Goal: Transaction & Acquisition: Purchase product/service

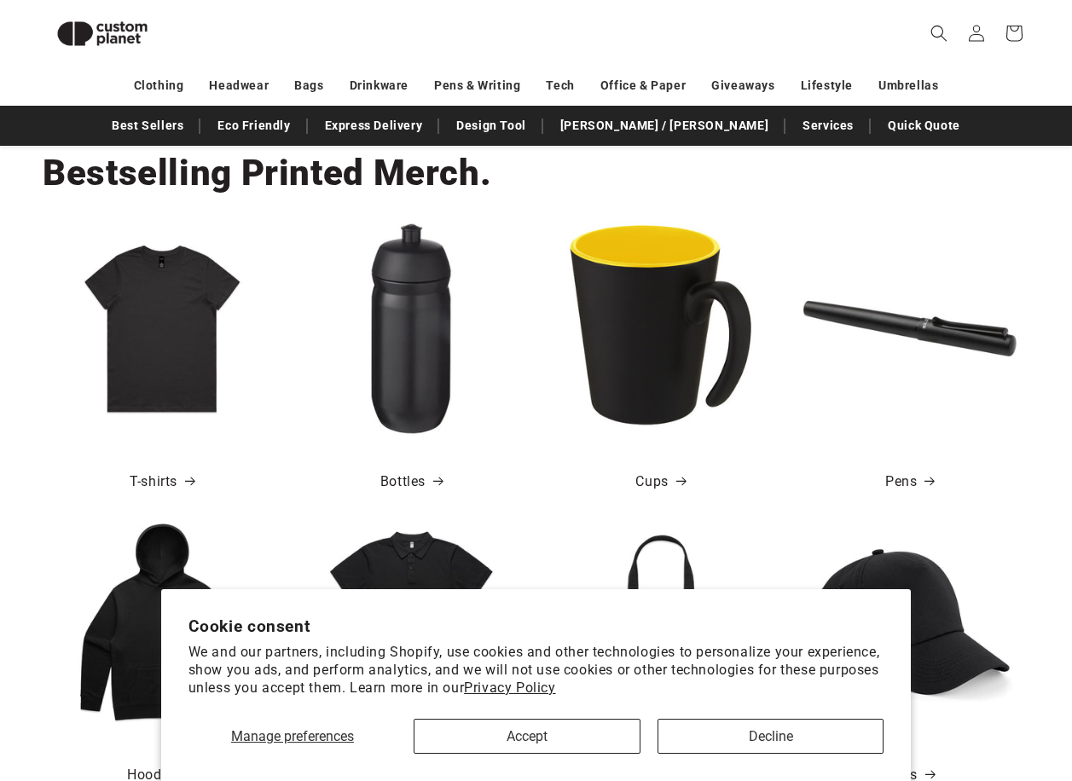
scroll to position [574, 0]
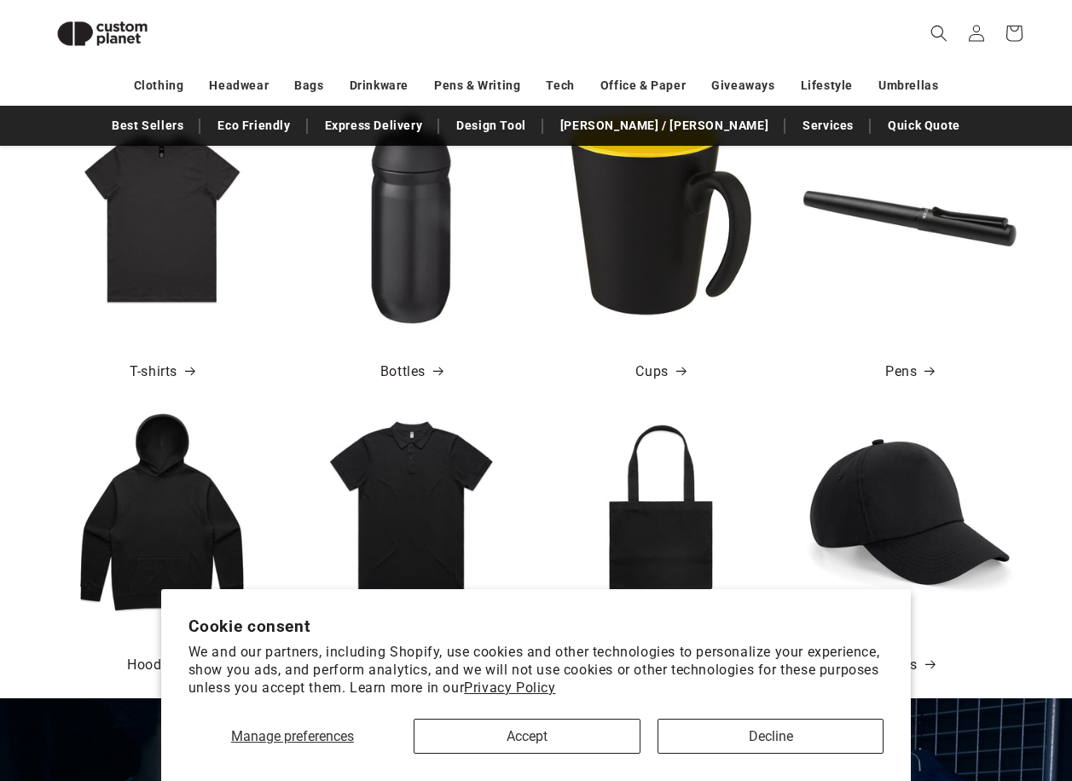
click at [183, 244] on img at bounding box center [161, 218] width 213 height 213
click at [151, 370] on link "T-shirts" at bounding box center [162, 372] width 65 height 25
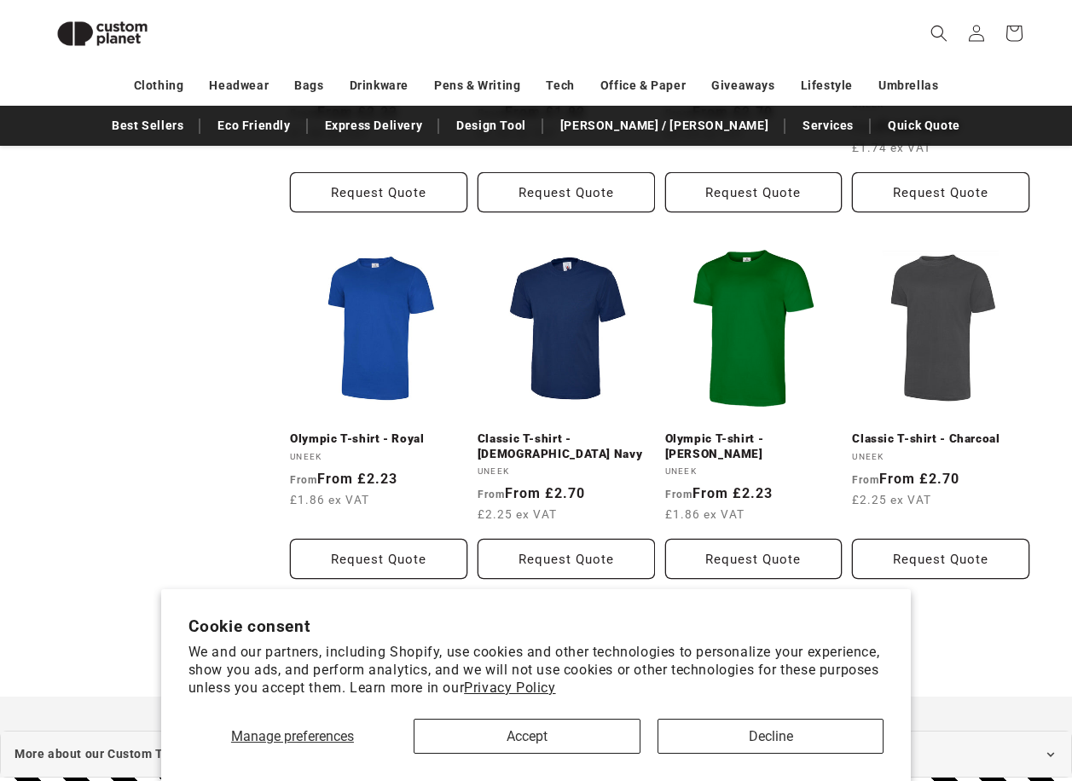
scroll to position [1682, 0]
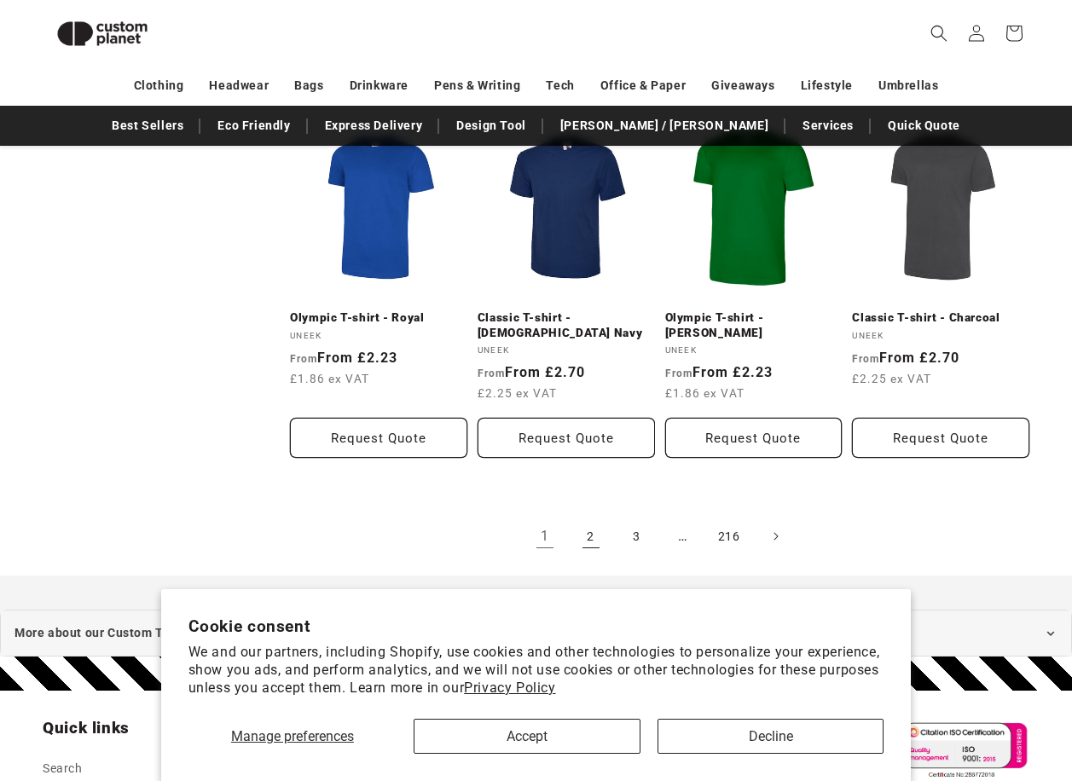
click at [584, 517] on link "2" at bounding box center [591, 536] width 38 height 38
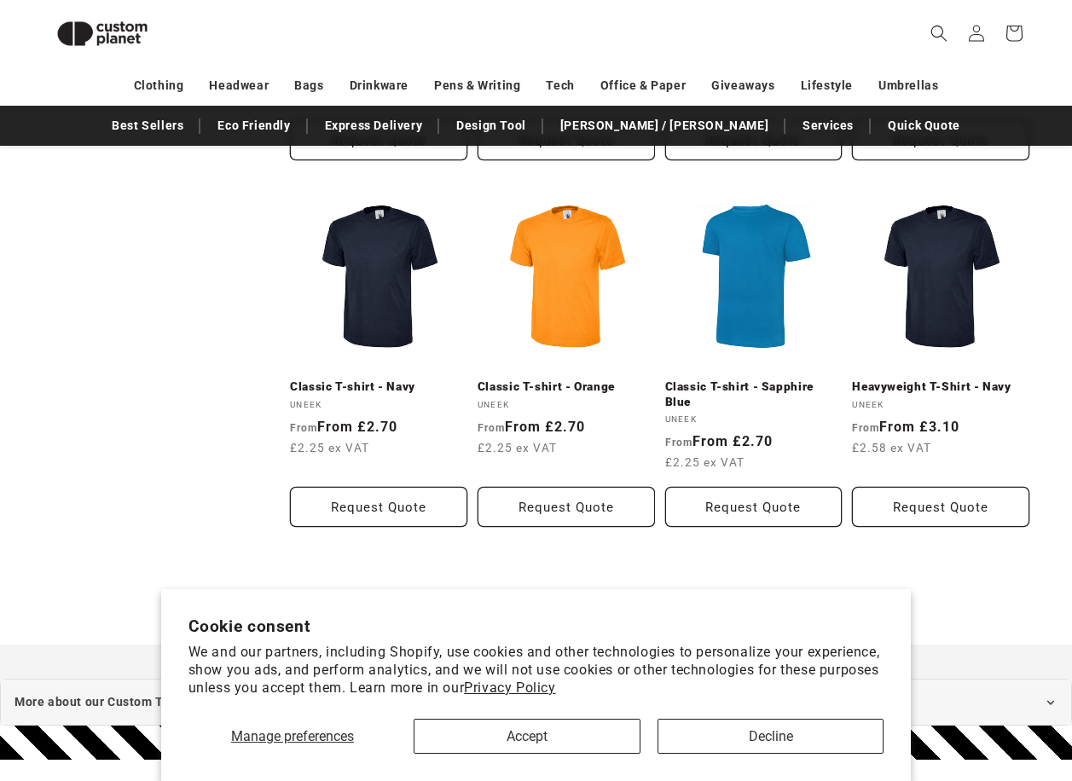
scroll to position [1853, 0]
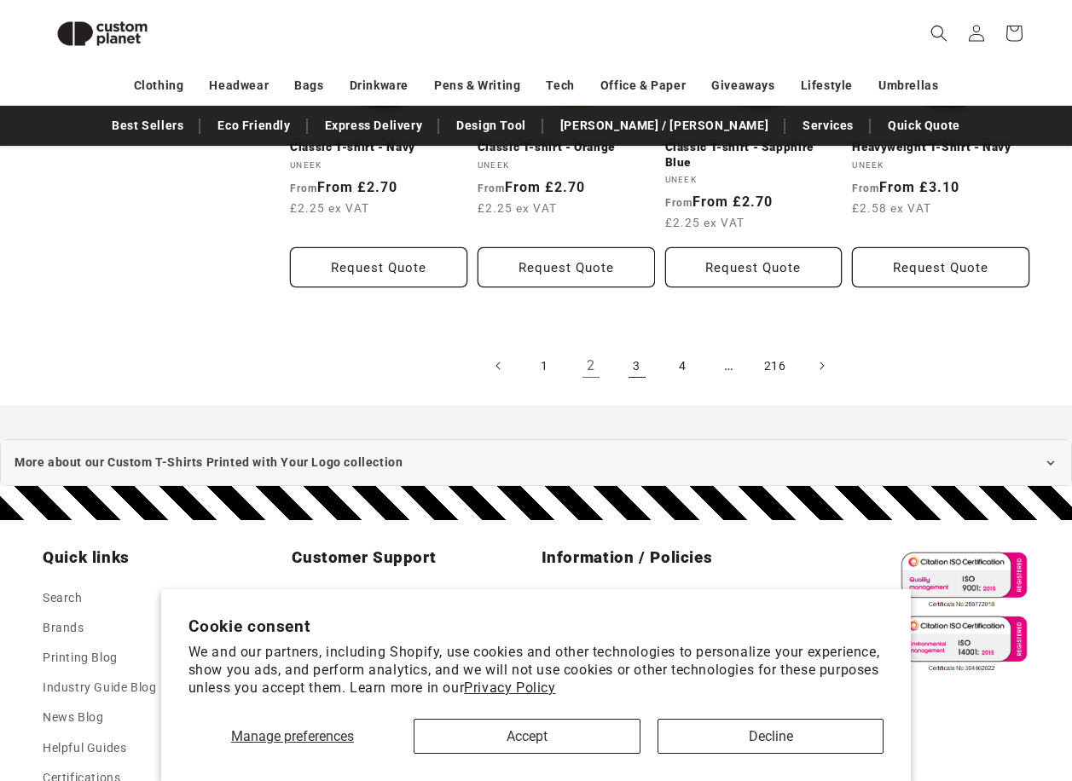
click at [633, 347] on link "3" at bounding box center [637, 366] width 38 height 38
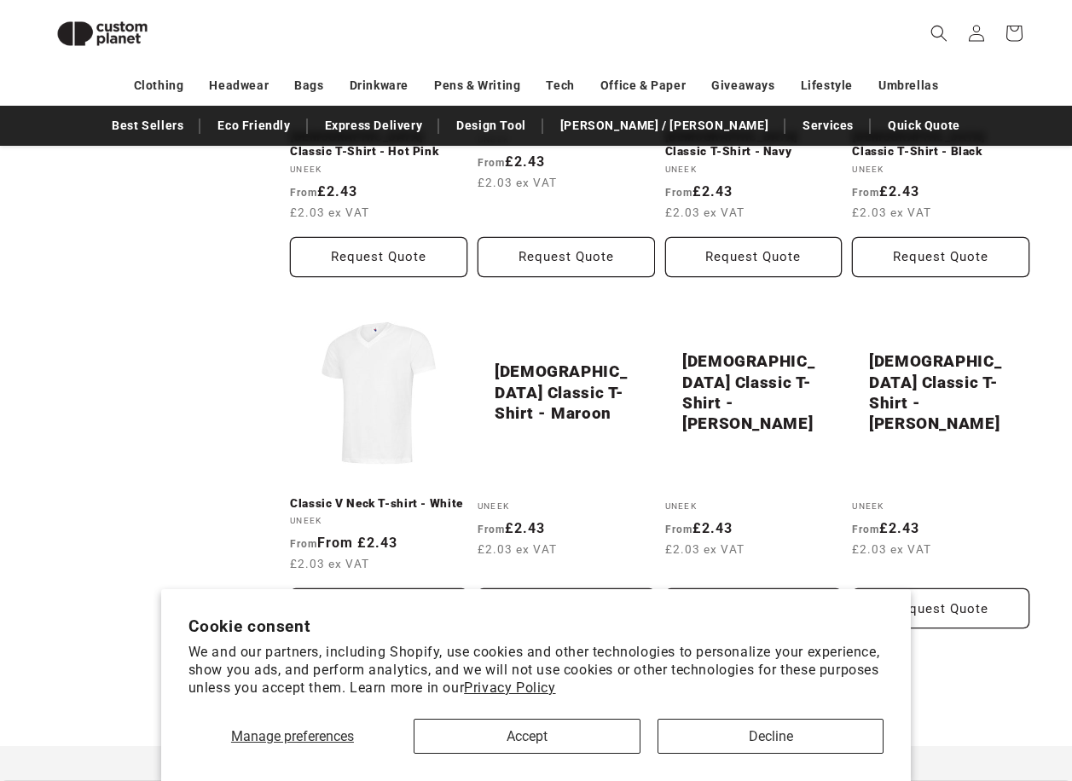
scroll to position [1769, 0]
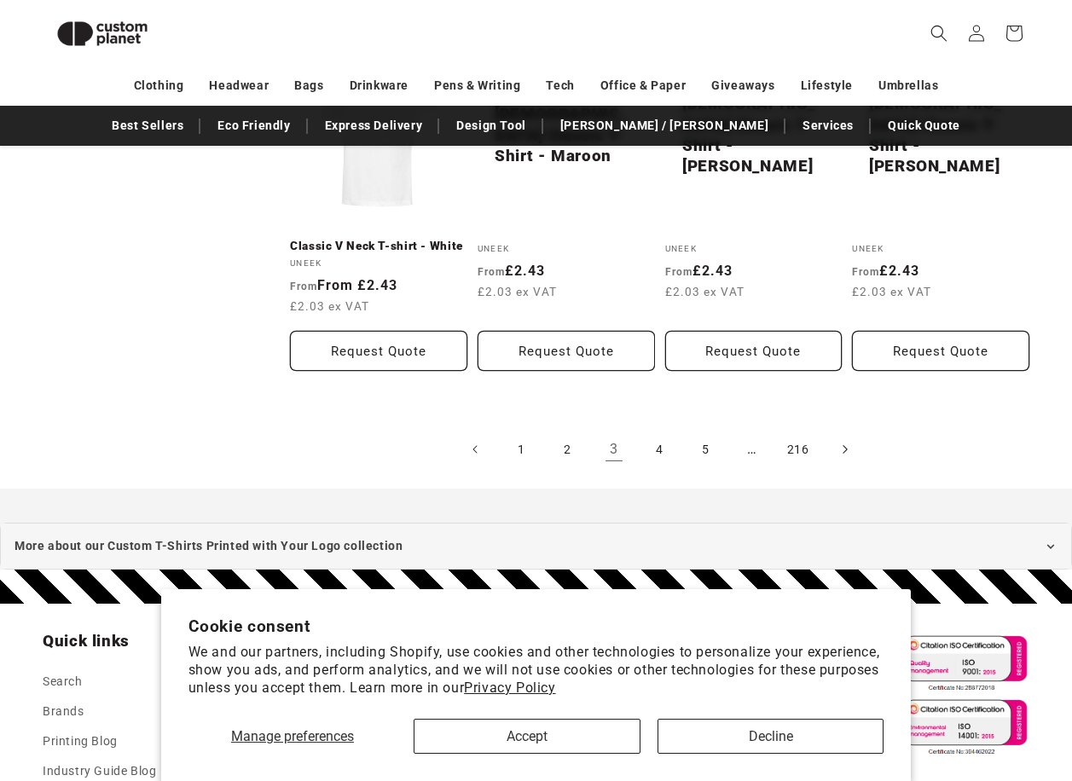
click at [844, 446] on icon "Next page" at bounding box center [843, 450] width 5 height 18
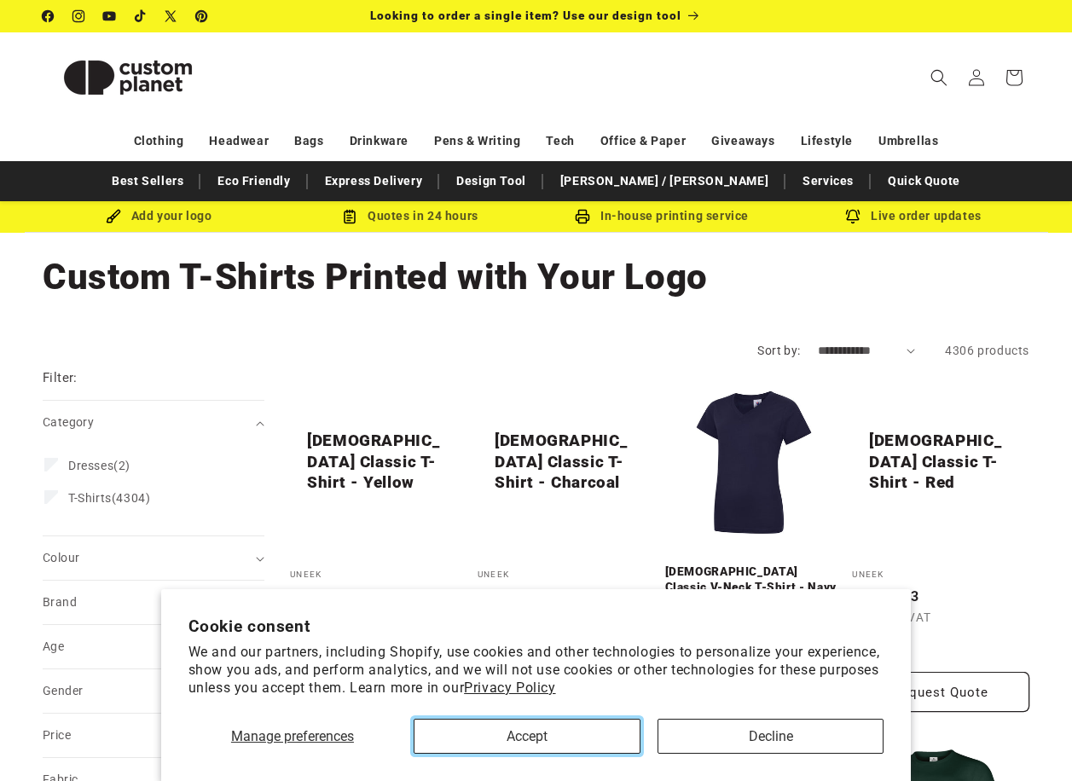
click at [562, 745] on button "Accept" at bounding box center [526, 736] width 227 height 35
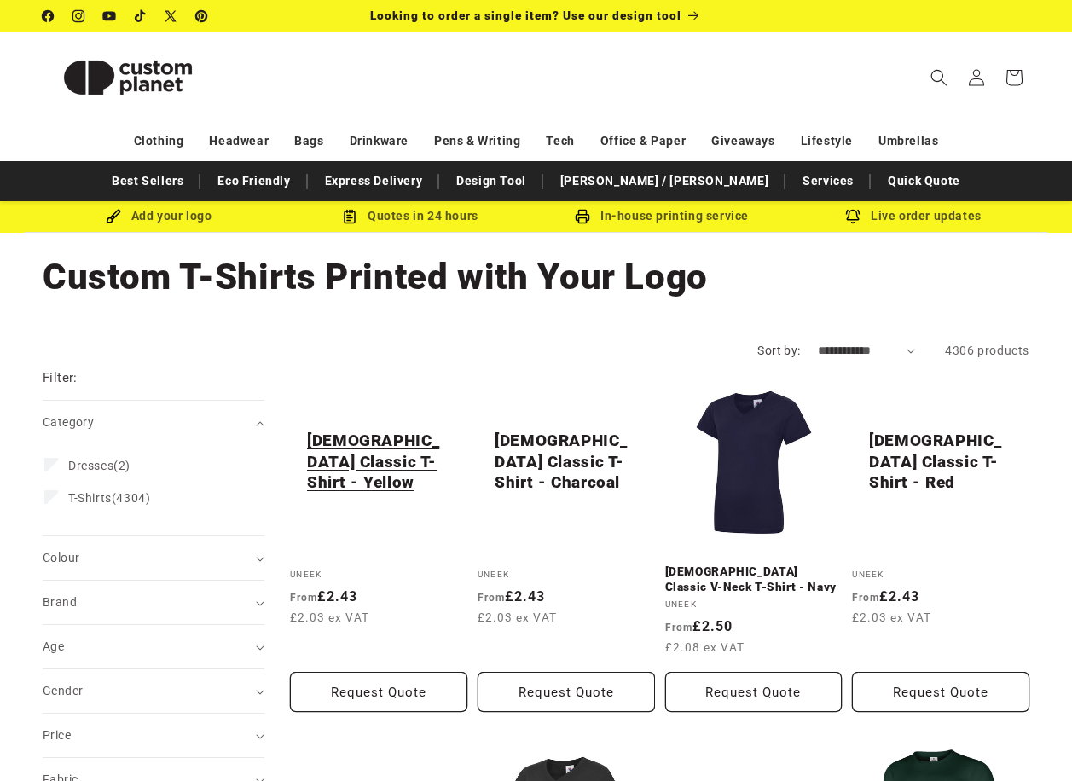
click at [359, 465] on link "Ladies Classic T-Shirt - Yellow" at bounding box center [378, 462] width 143 height 62
